Goal: Task Accomplishment & Management: Use online tool/utility

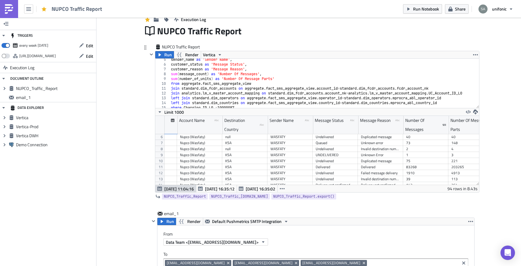
scroll to position [30, 35]
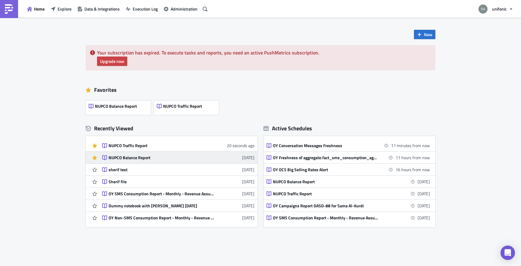
click at [128, 160] on div "NUPCO Balance Report" at bounding box center [160, 157] width 105 height 5
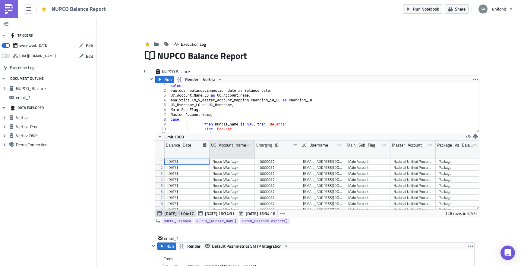
scroll to position [69, 324]
click at [235, 116] on div "select raw . ocs__balance . ingestion_date as Balance_Date , UC_Account_Name_L0…" at bounding box center [323, 112] width 309 height 59
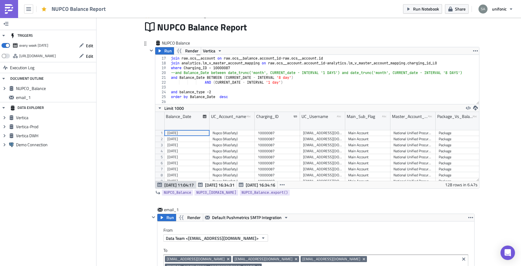
scroll to position [30, 0]
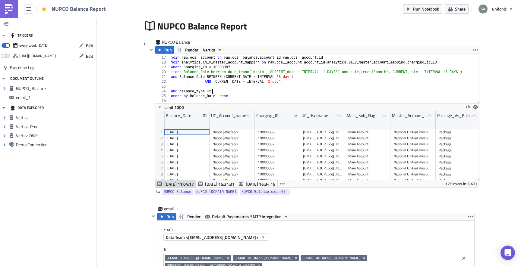
click at [234, 89] on div "from raw . ocs__balance join raw . ocs__account on raw . ocs__balance . account…" at bounding box center [324, 79] width 309 height 59
type textarea "and balance_type =2"
click at [234, 85] on div "from raw . ocs__balance join raw . ocs__account on raw . ocs__balance . account…" at bounding box center [324, 79] width 309 height 59
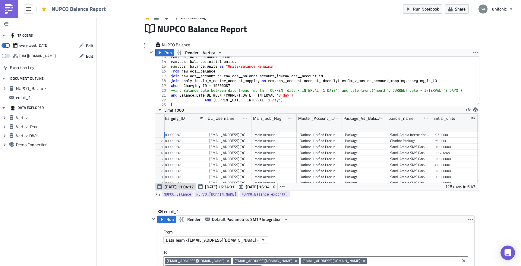
scroll to position [0, 0]
